Goal: Book appointment/travel/reservation

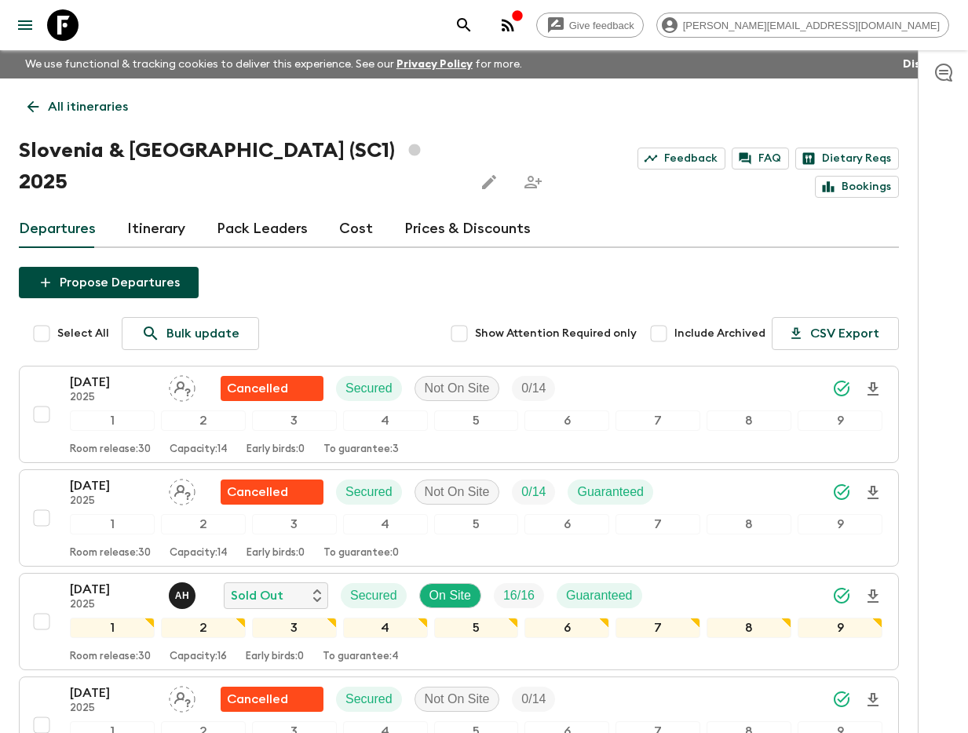
click at [473, 26] on icon "search adventures" at bounding box center [464, 25] width 19 height 19
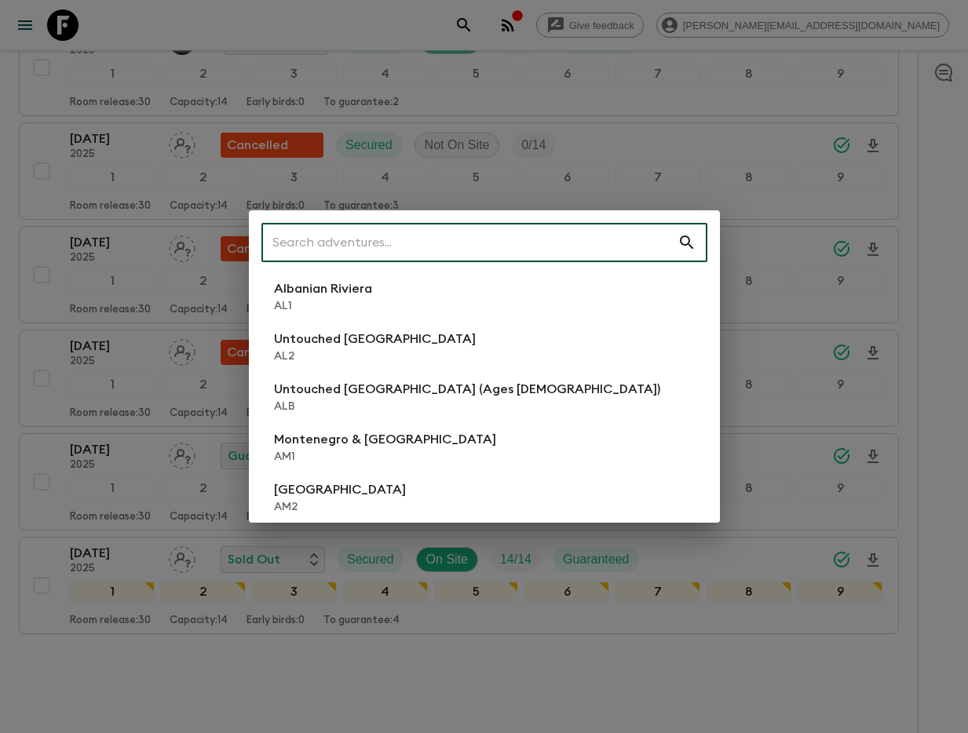
type input "1"
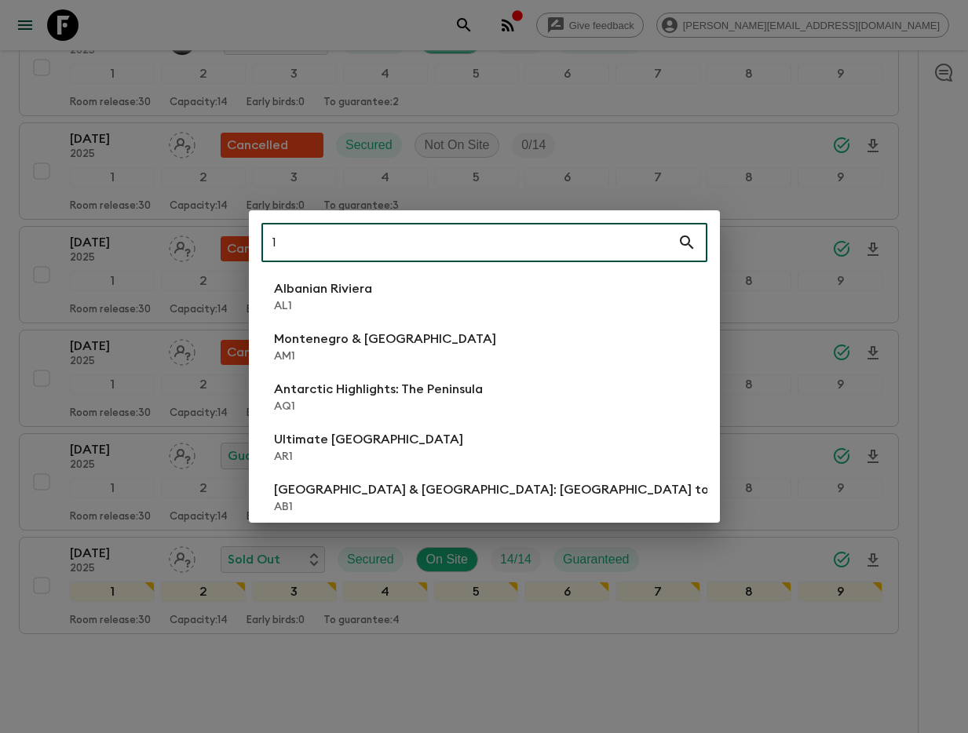
scroll to position [969, 0]
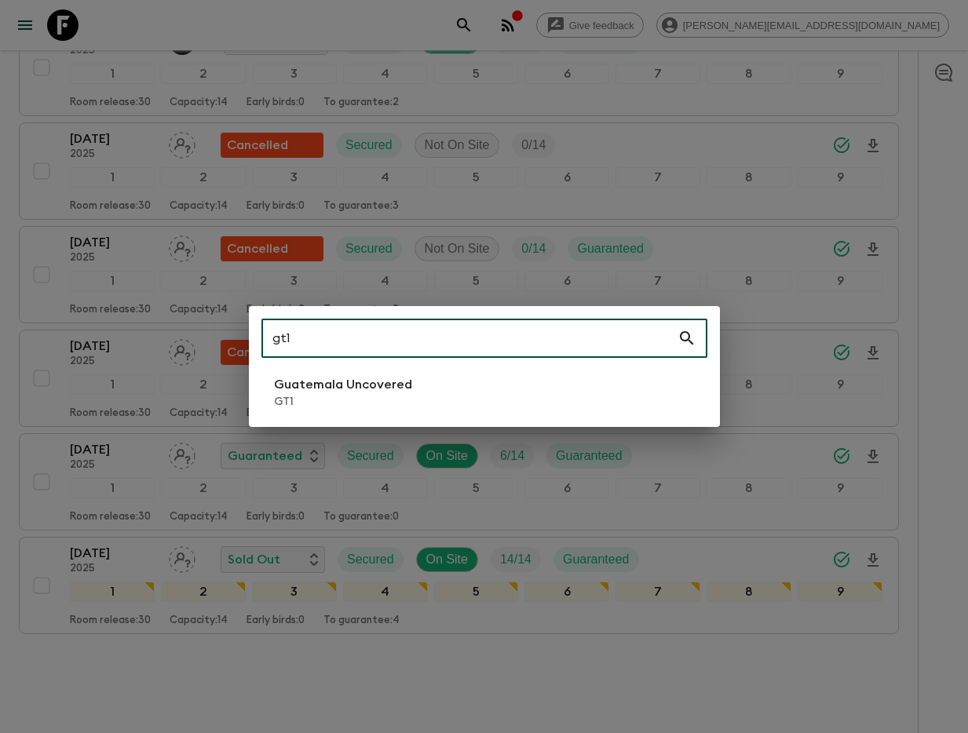
type input "gt1"
click at [373, 398] on p "GT1" at bounding box center [343, 402] width 138 height 16
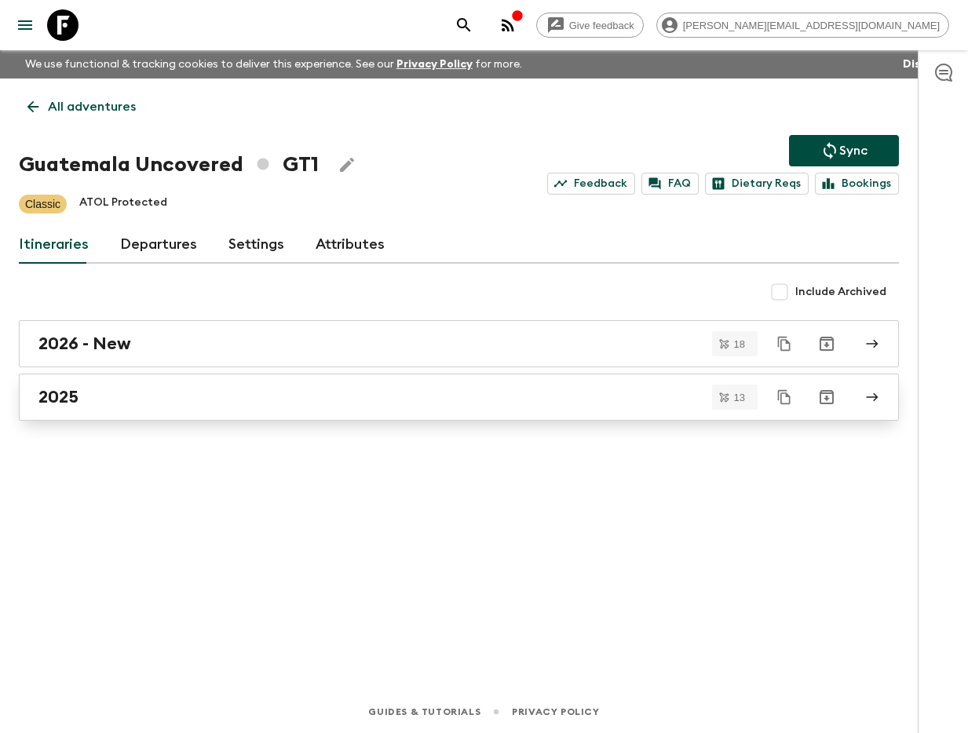
click at [352, 397] on div "2025" at bounding box center [443, 397] width 811 height 20
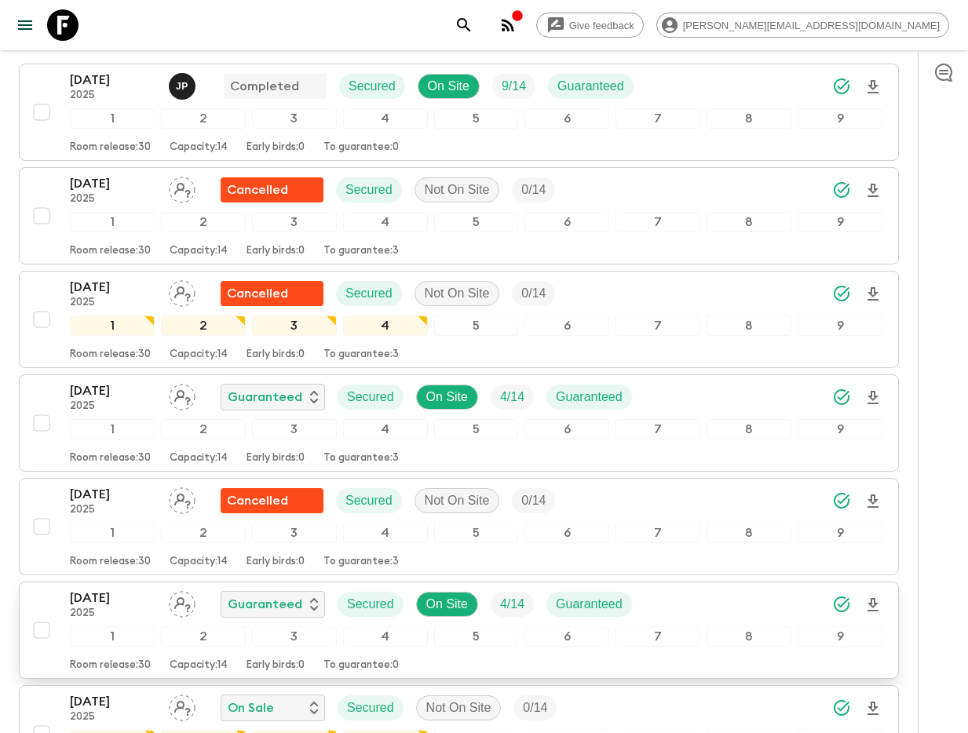
scroll to position [273, 0]
